Goal: Information Seeking & Learning: Understand process/instructions

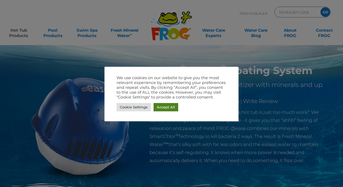
click at [161, 108] on link "Accept All" at bounding box center [166, 107] width 25 height 8
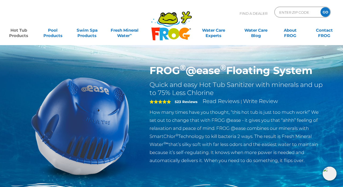
click at [18, 35] on link "Hot Tub Products" at bounding box center [18, 30] width 27 height 11
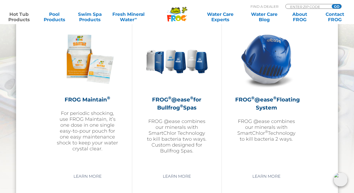
scroll to position [608, 0]
click at [171, 106] on h2 "FROG ® @ease ® for Bullfrog ® Spas" at bounding box center [177, 103] width 62 height 16
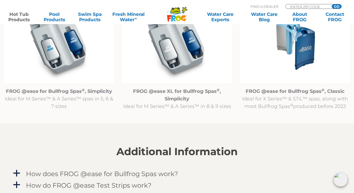
scroll to position [553, 0]
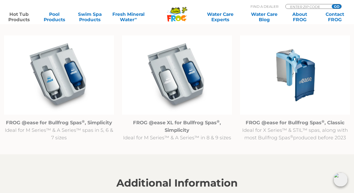
click at [65, 93] on img at bounding box center [59, 74] width 110 height 79
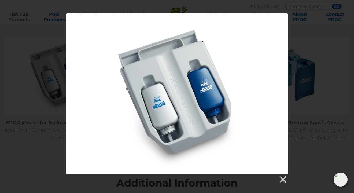
click at [42, 91] on div at bounding box center [177, 98] width 354 height 170
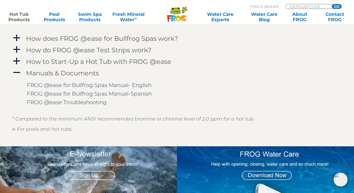
scroll to position [715, 0]
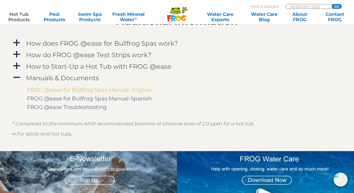
click at [85, 88] on link "FROG @ease for Bullfrog Spas Manual- English" at bounding box center [89, 90] width 125 height 6
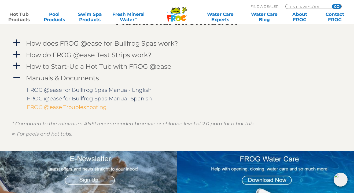
click at [79, 105] on link "FROG @ease Troubleshooting" at bounding box center [67, 107] width 80 height 6
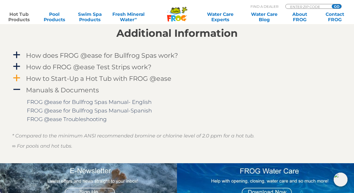
scroll to position [703, 0]
click at [78, 80] on h4 "How to Start-Up a Hot Tub with FROG @ease" at bounding box center [98, 78] width 145 height 7
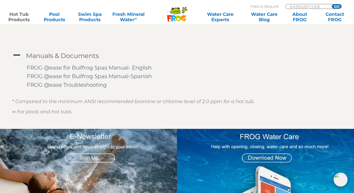
scroll to position [816, 0]
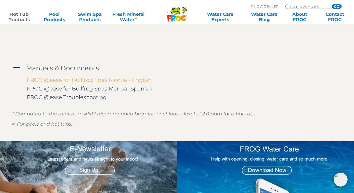
click at [94, 79] on link "FROG @ease for Bullfrog Spas Manual- English" at bounding box center [89, 80] width 125 height 6
